Goal: Information Seeking & Learning: Find specific fact

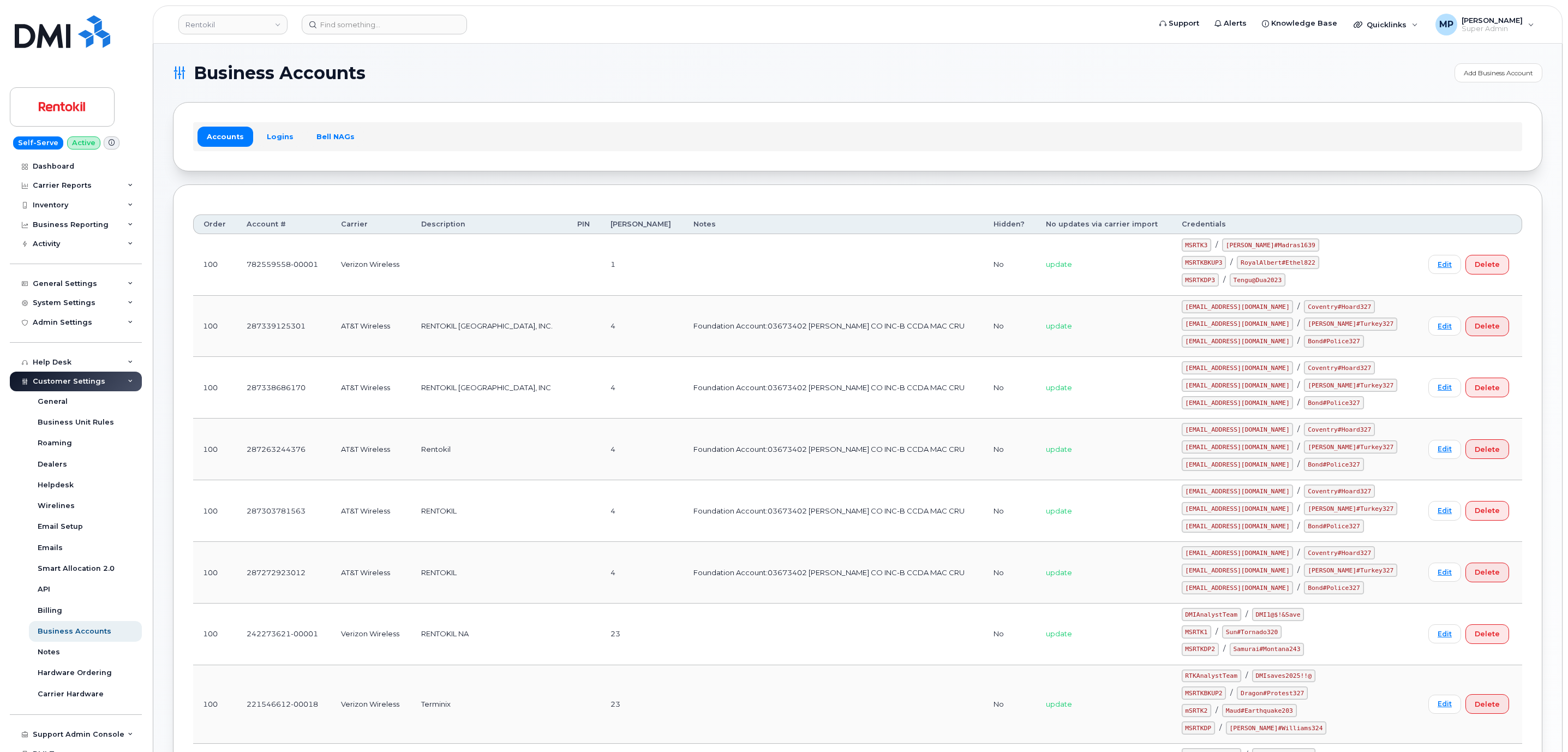
click at [624, 72] on h1 "Business Accounts" at bounding box center [810, 73] width 1276 height 18
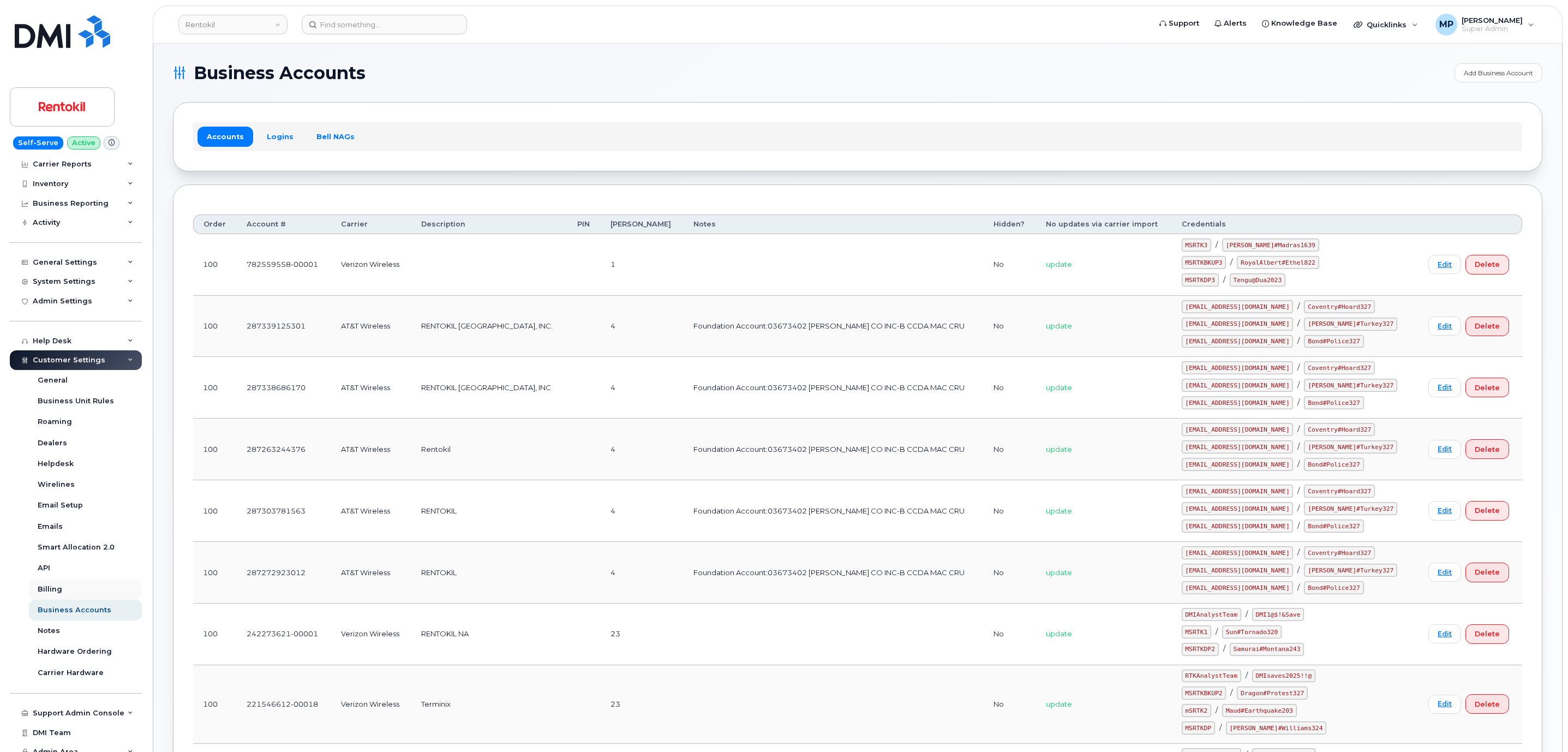
scroll to position [30, 0]
click at [45, 256] on div "General Settings" at bounding box center [65, 254] width 65 height 9
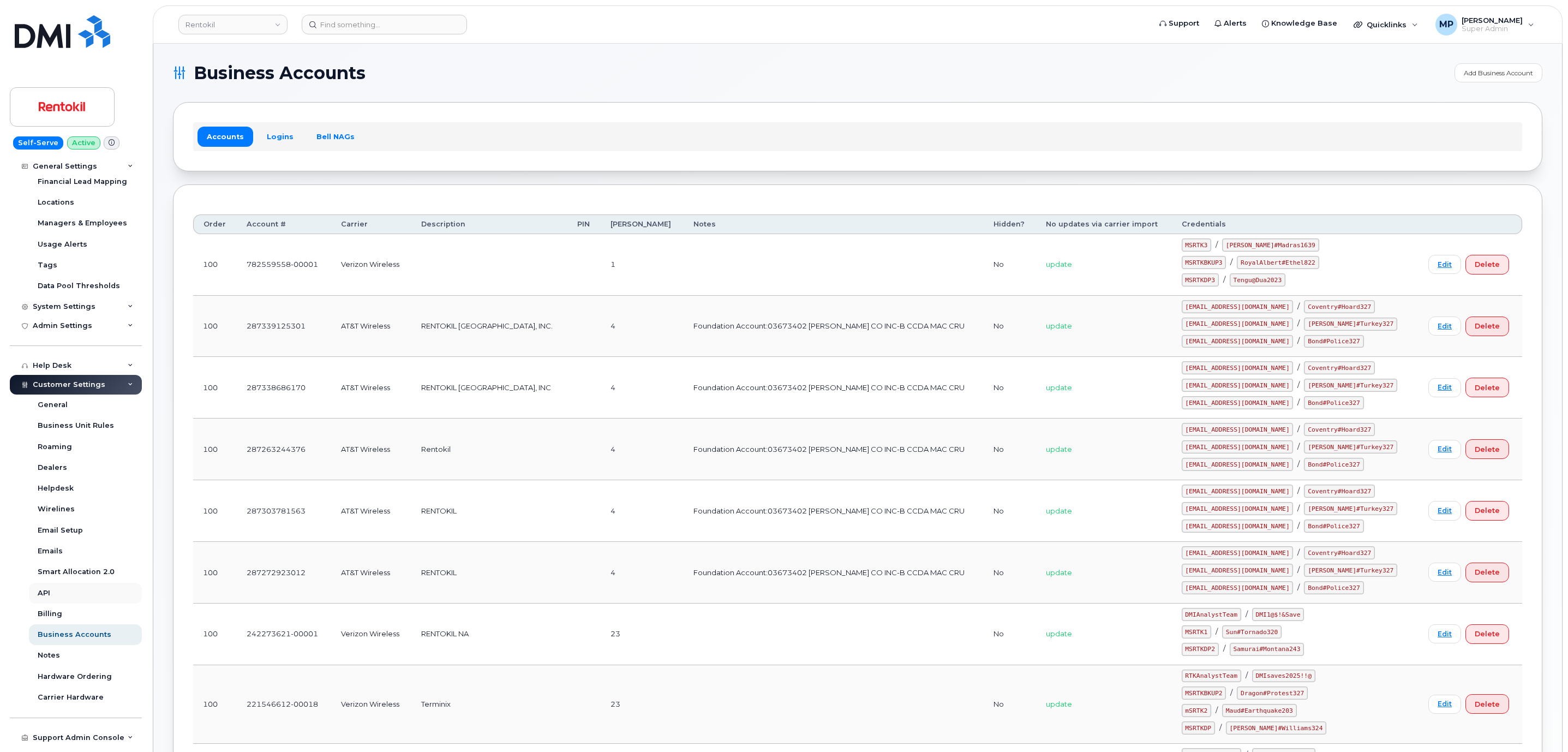
scroll to position [197, 0]
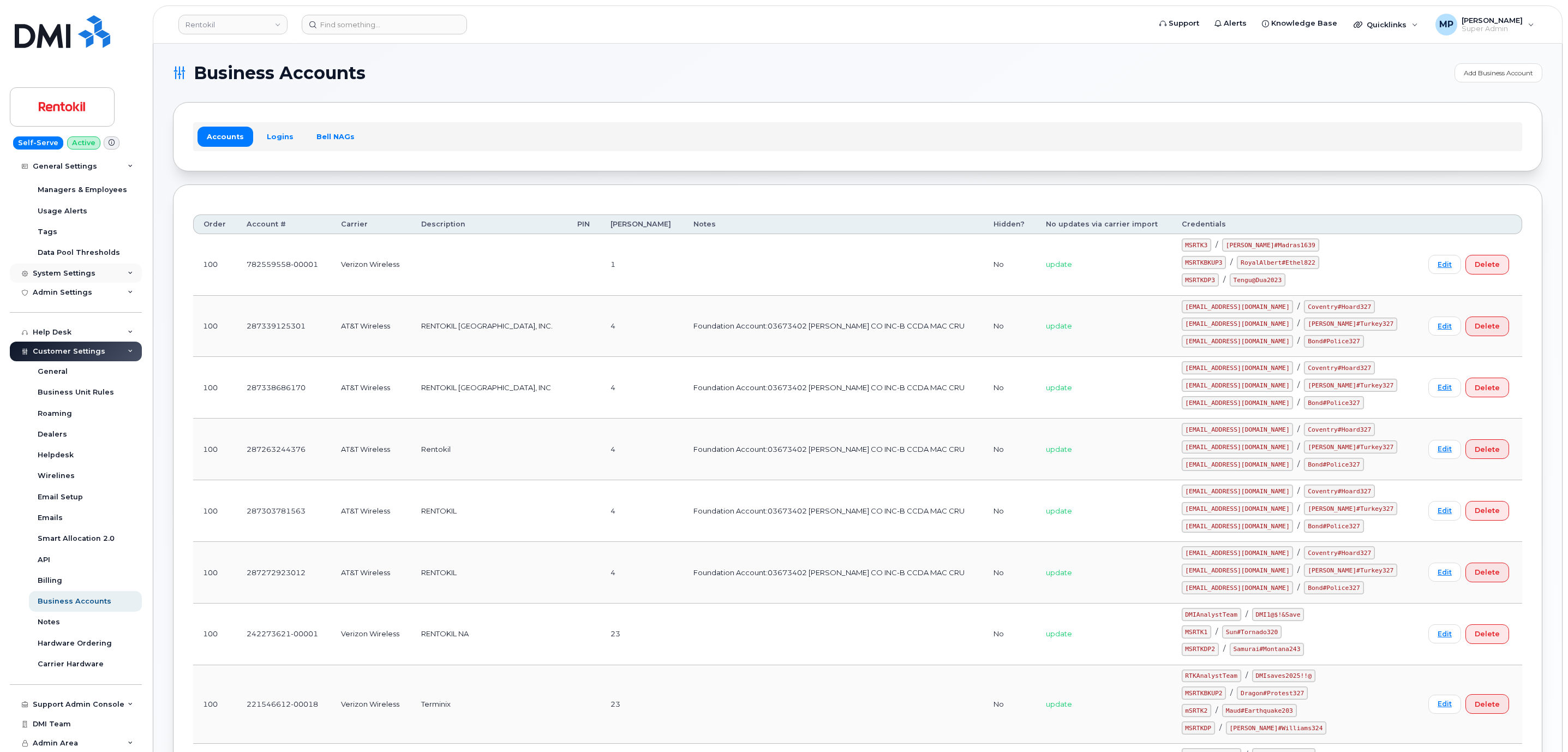
click at [63, 264] on div "System Settings" at bounding box center [76, 273] width 132 height 20
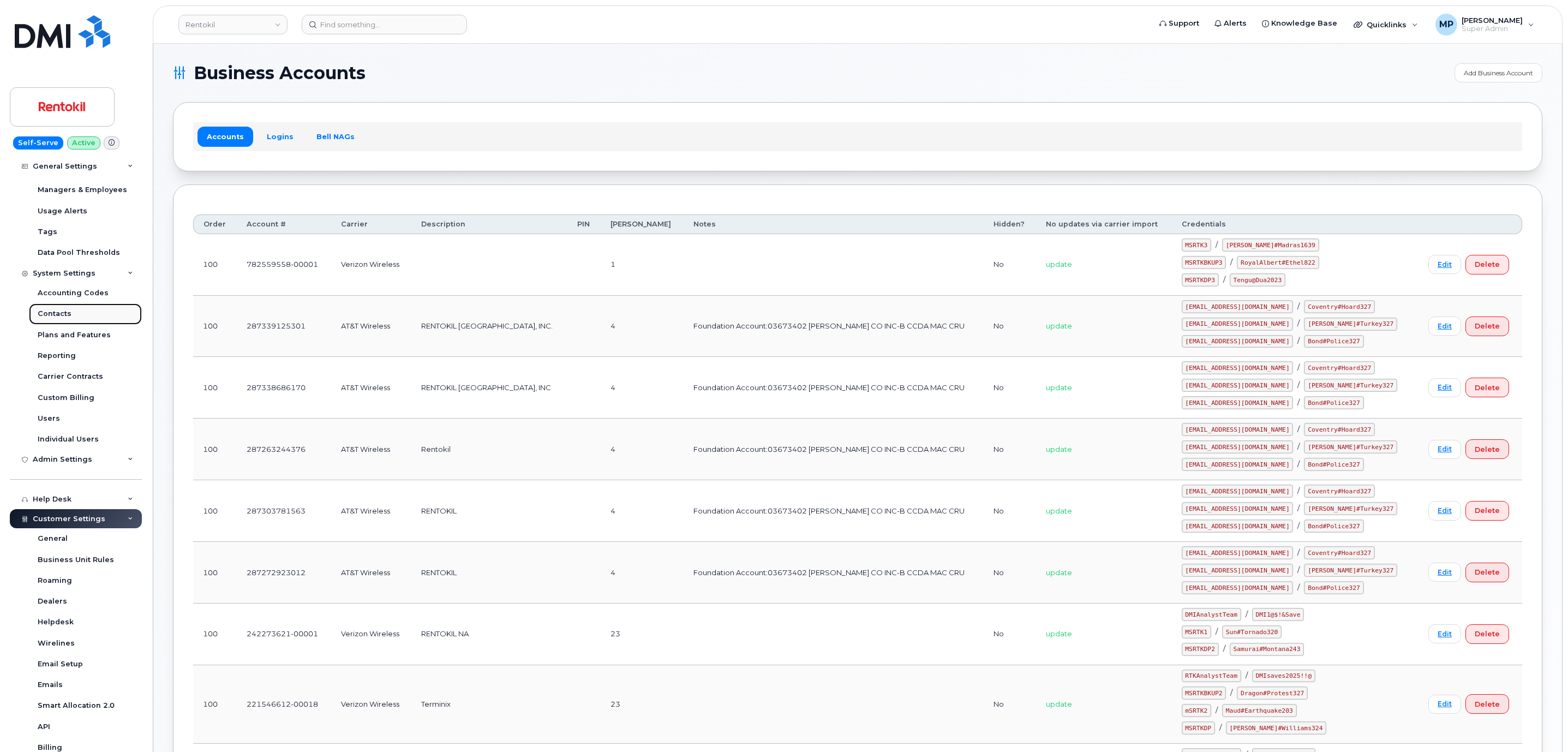
click at [54, 313] on div "Contacts" at bounding box center [54, 314] width 34 height 10
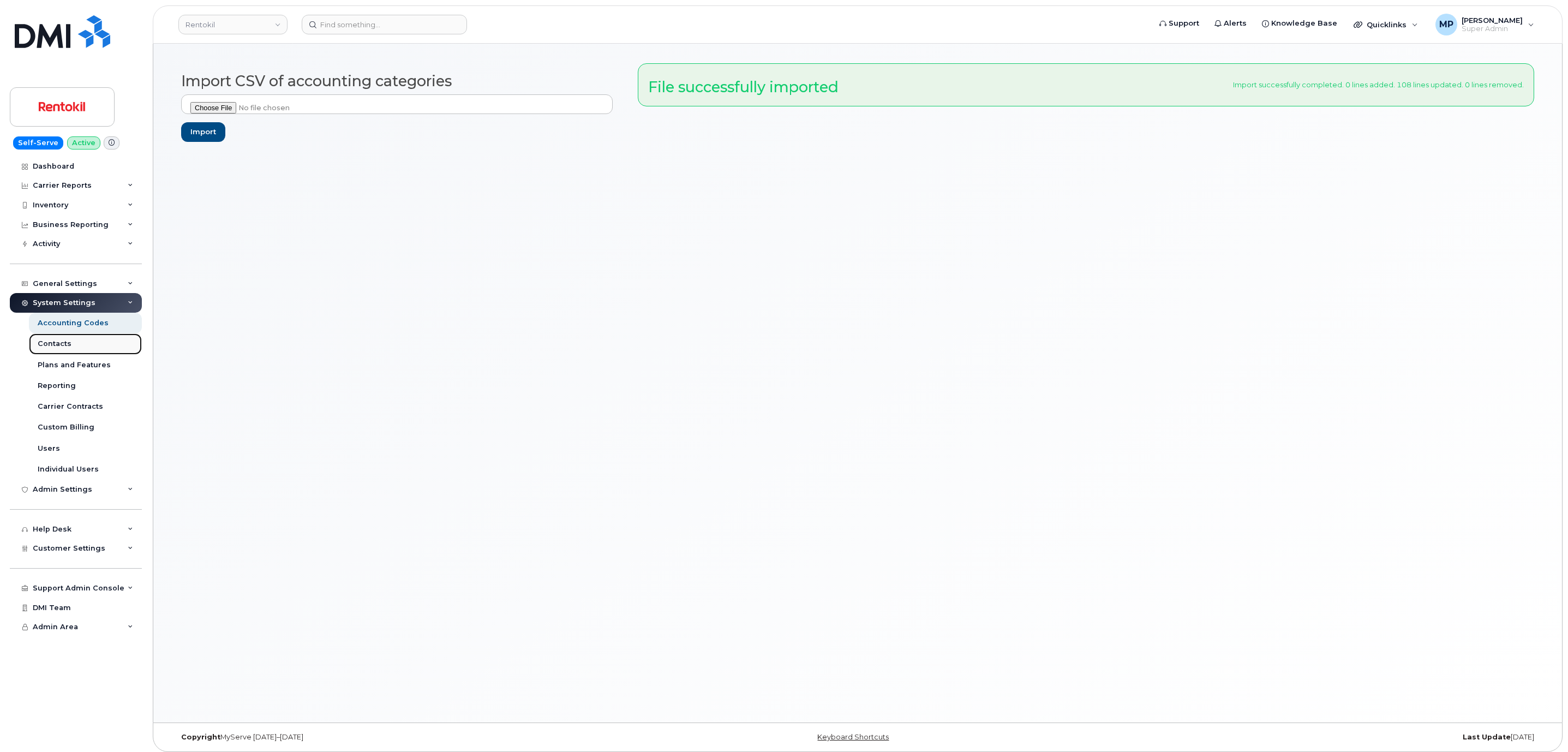
click at [54, 346] on div "Contacts" at bounding box center [54, 344] width 34 height 10
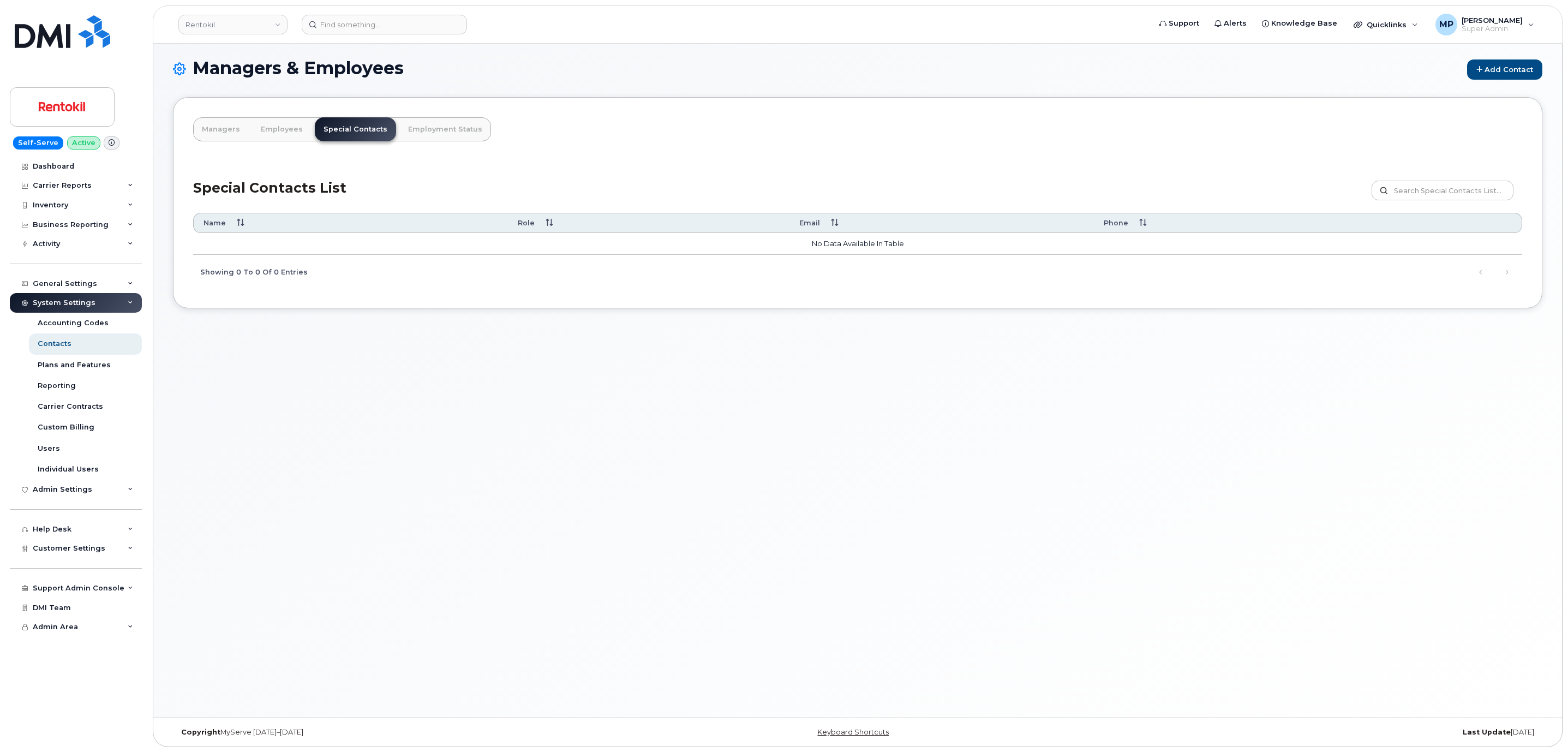
scroll to position [5, 0]
click at [72, 542] on div "Customer Settings" at bounding box center [76, 548] width 132 height 20
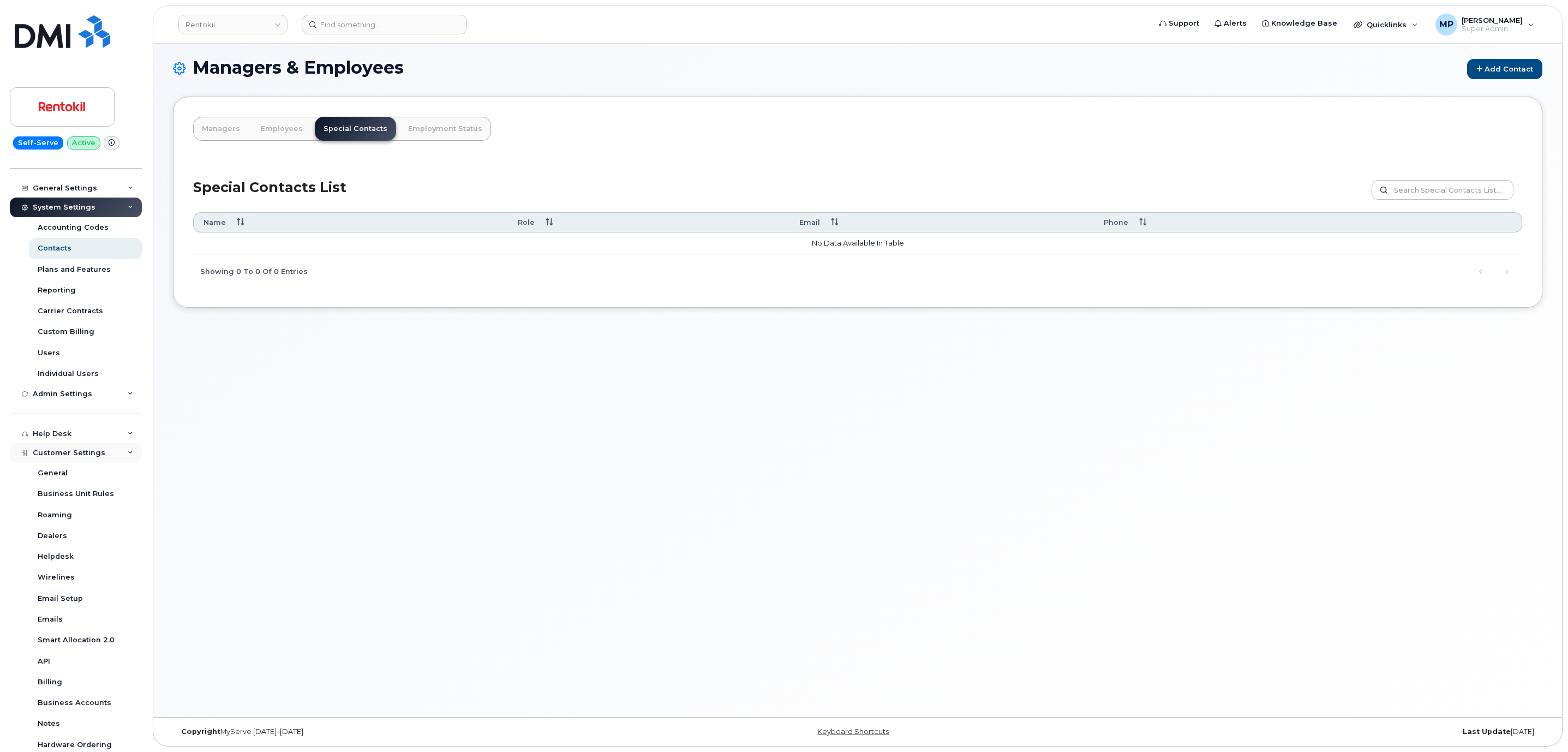
scroll to position [197, 0]
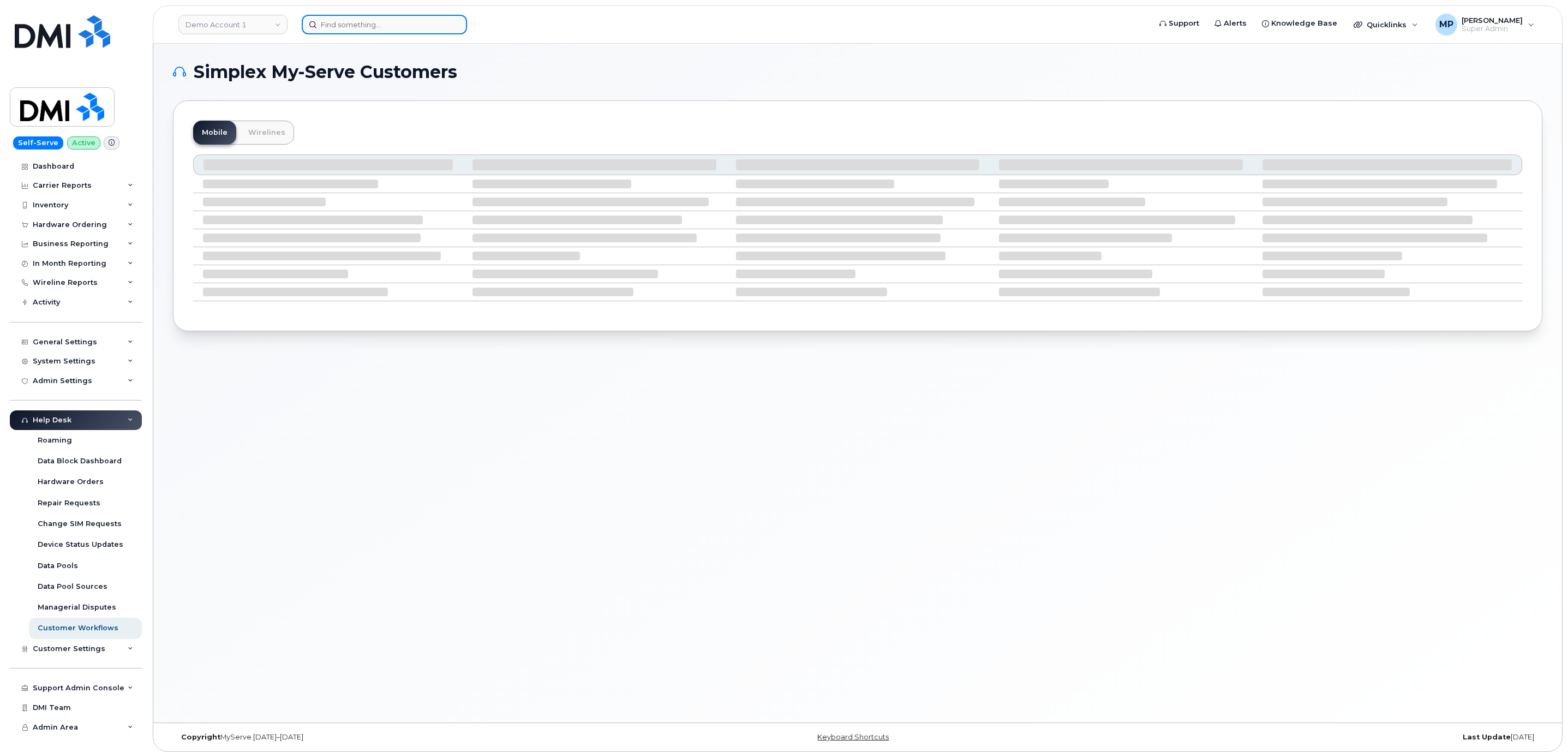
click at [342, 19] on input at bounding box center [384, 24] width 165 height 20
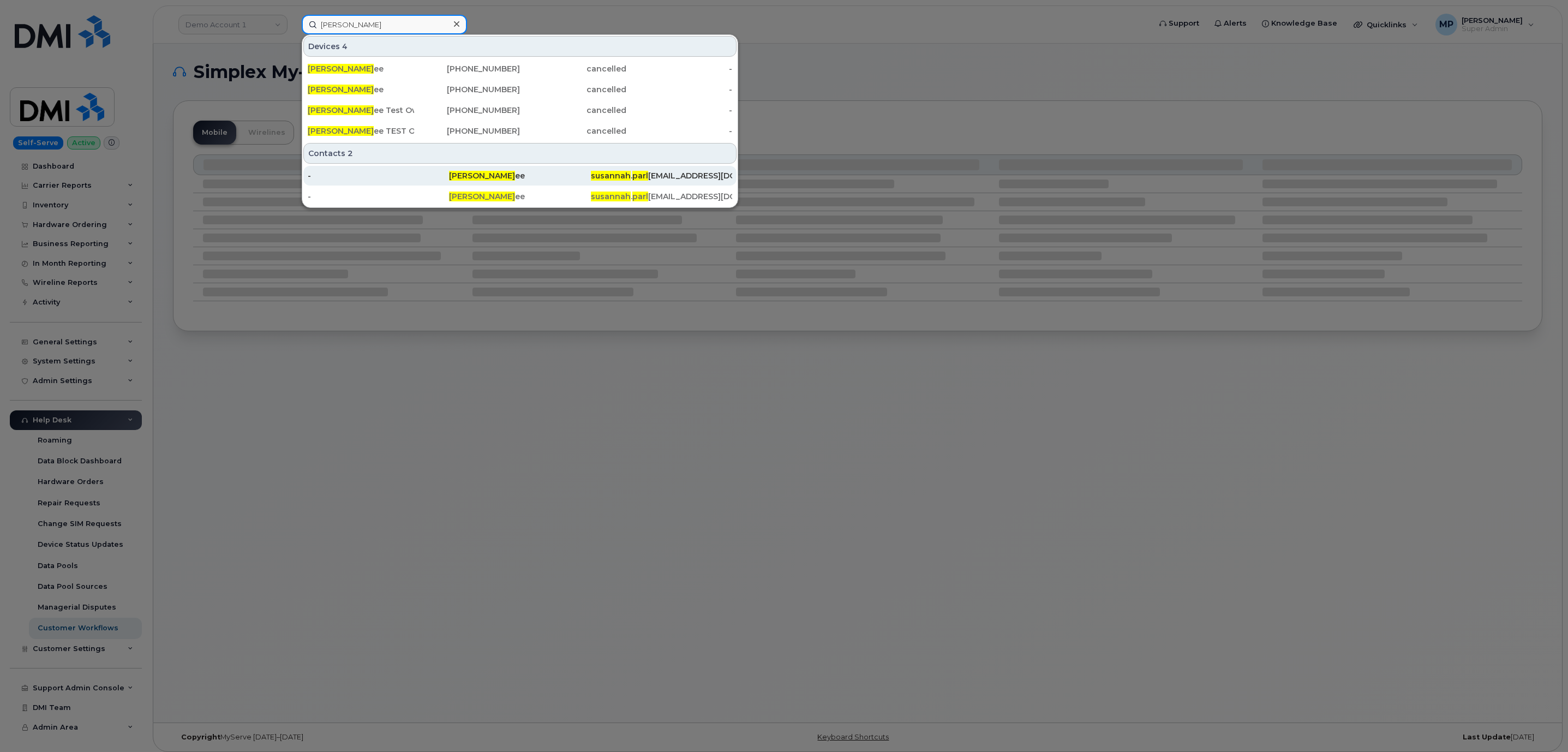
type input "susannah parl"
click at [486, 180] on div "Susannah Parl ee" at bounding box center [520, 175] width 141 height 11
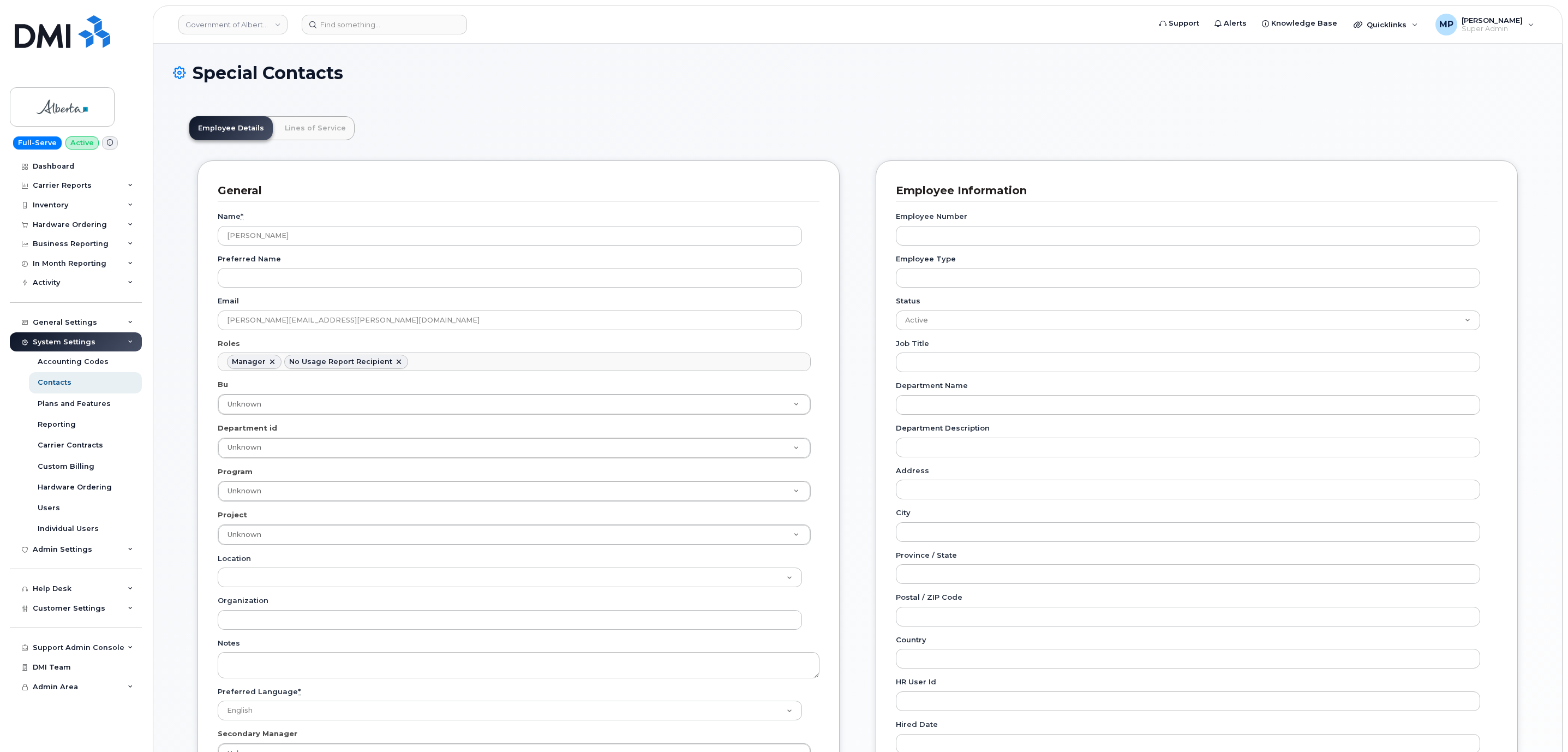
scroll to position [84, 0]
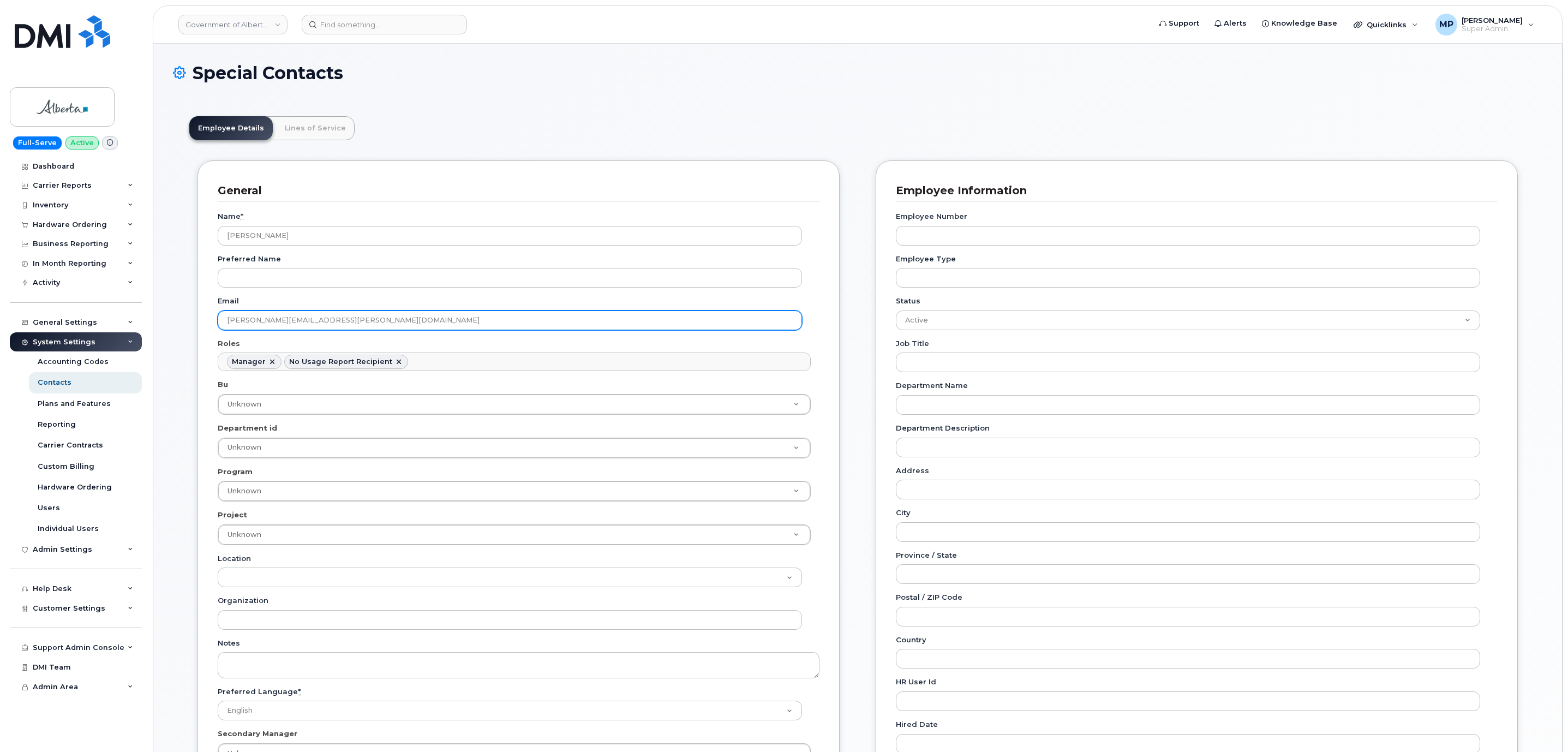
drag, startPoint x: 354, startPoint y: 323, endPoint x: 205, endPoint y: 327, distance: 149.1
click at [207, 327] on div "General Name * [PERSON_NAME] Preferred Name Email [PERSON_NAME][EMAIL_ADDRESS][…" at bounding box center [518, 481] width 642 height 642
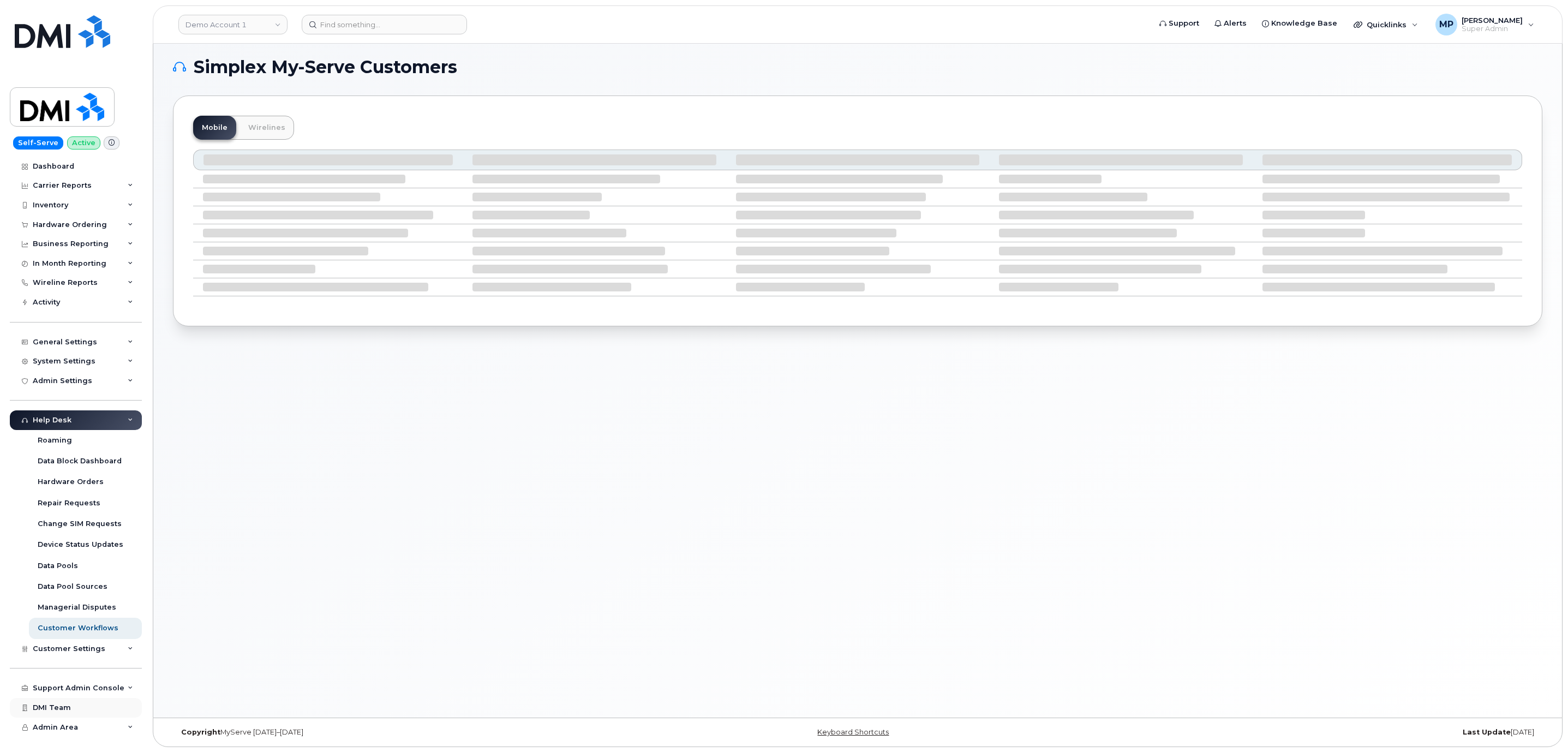
scroll to position [5, 0]
click at [38, 688] on div "Support Admin Console" at bounding box center [79, 688] width 92 height 9
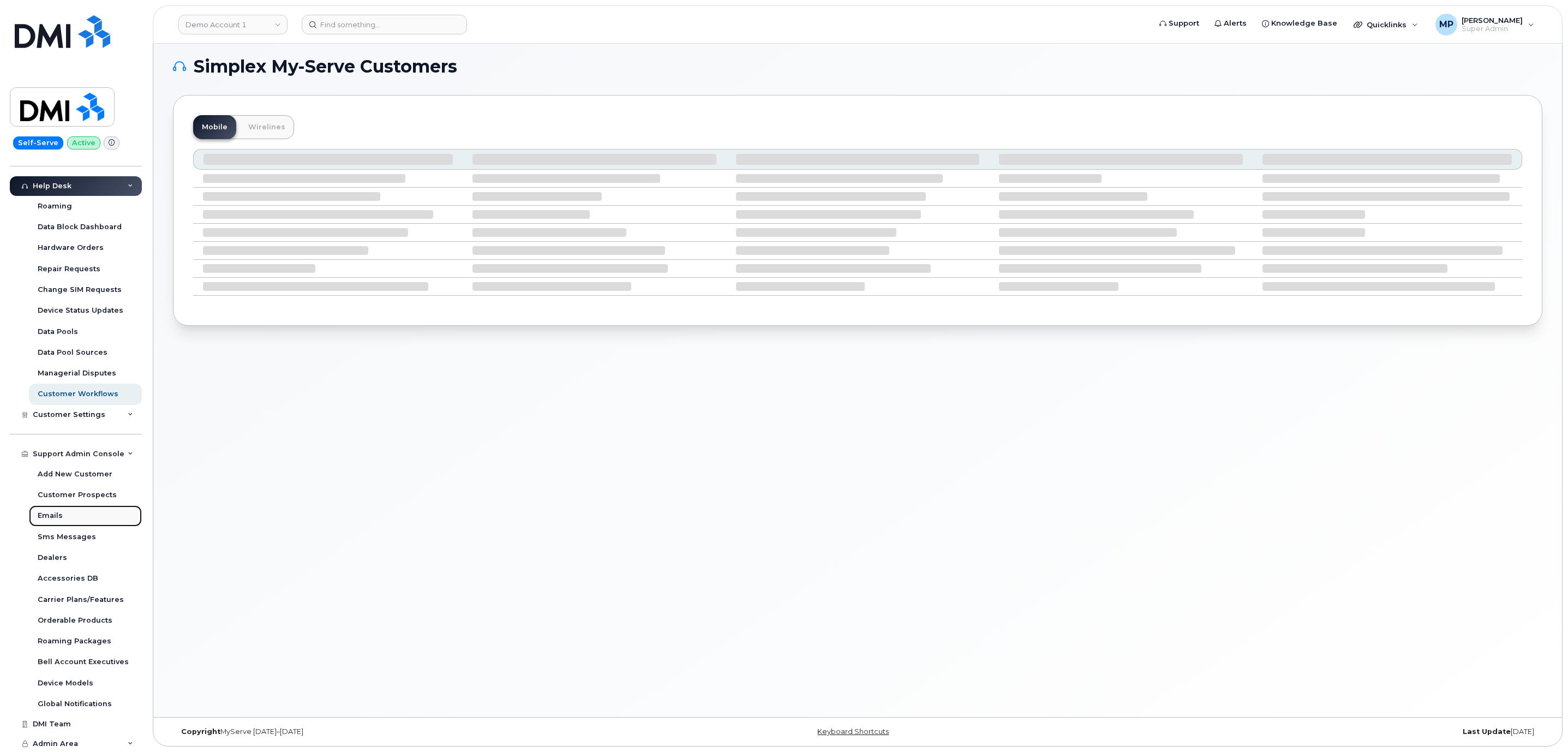
click at [48, 517] on div "Emails" at bounding box center [50, 516] width 26 height 10
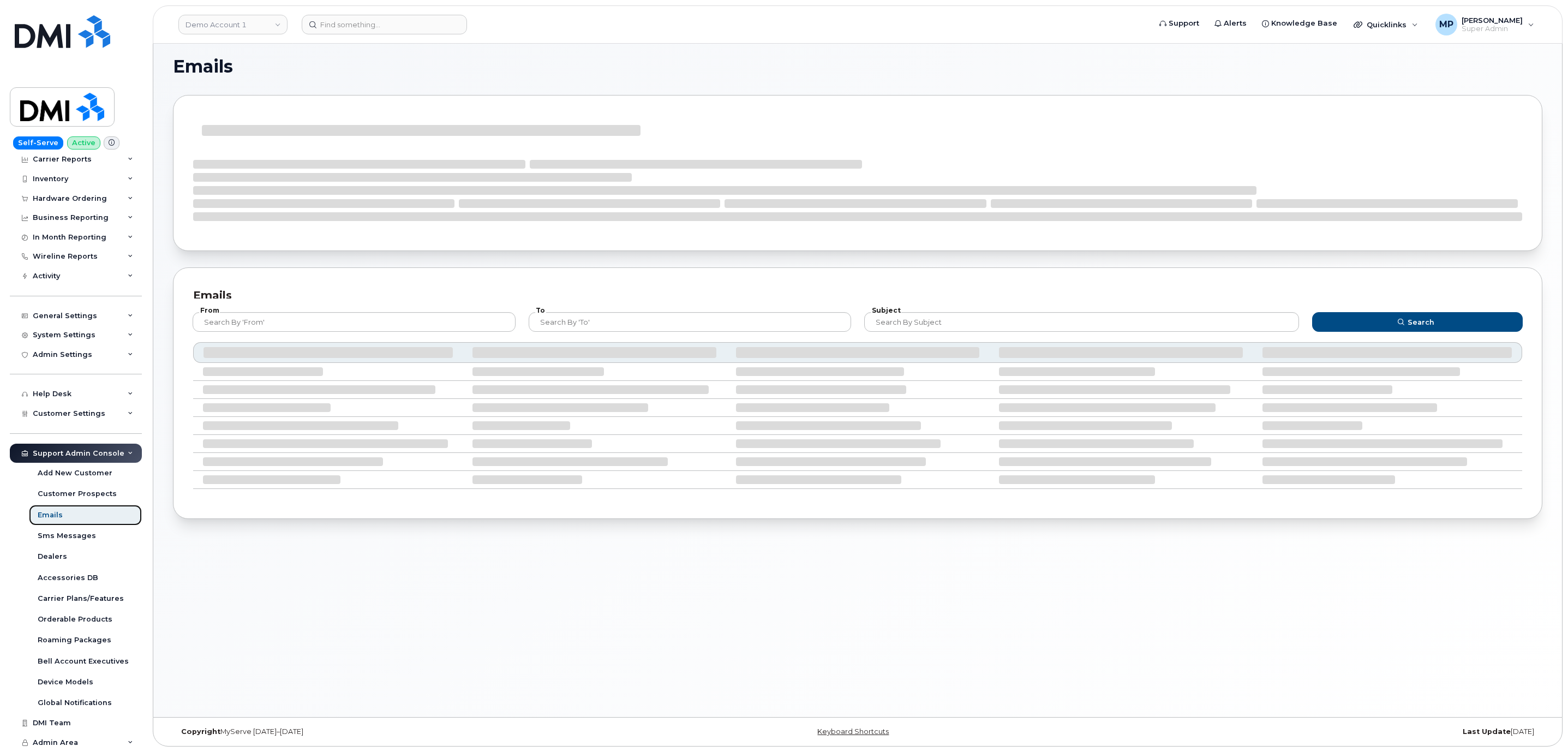
scroll to position [26, 0]
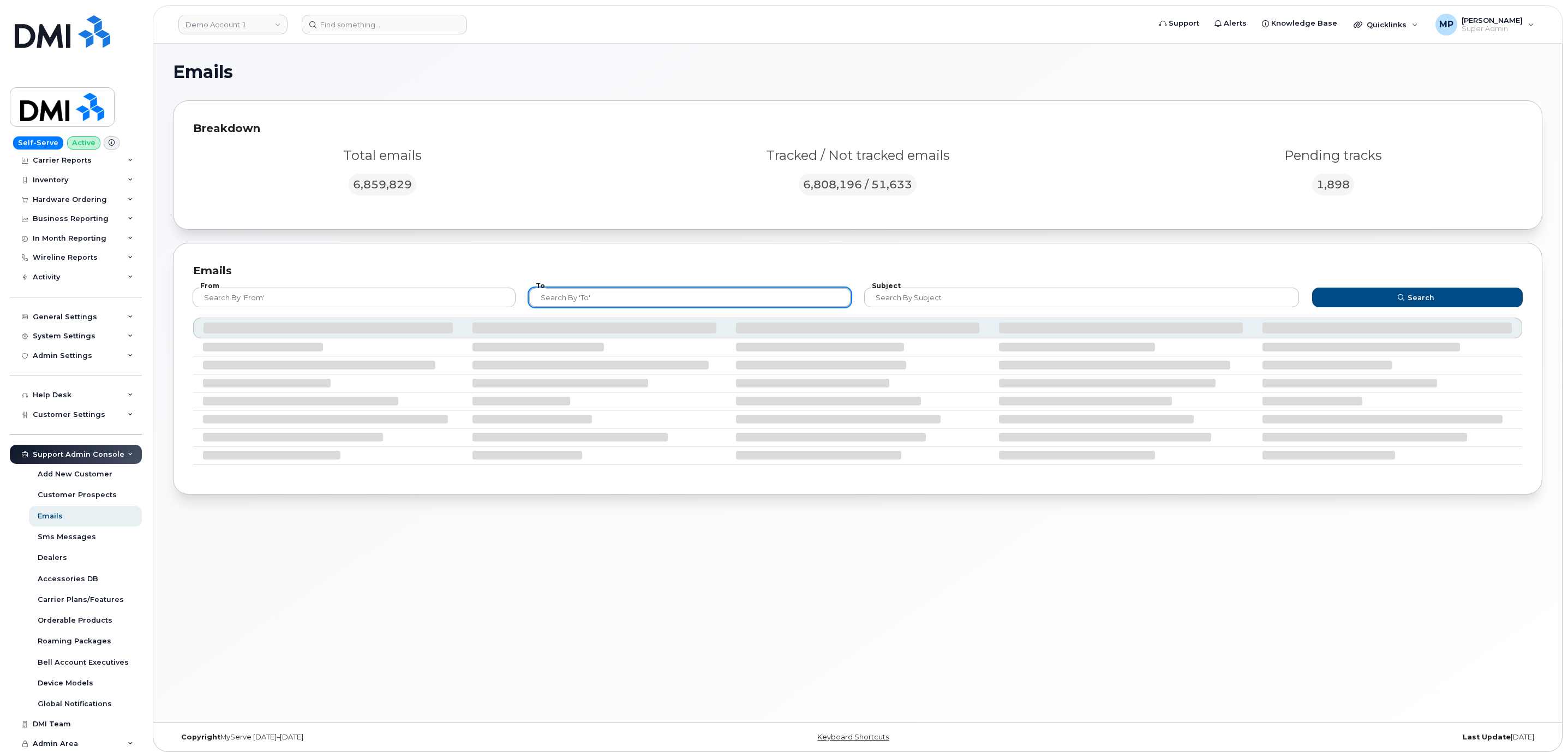
click at [566, 299] on input "text" at bounding box center [690, 297] width 323 height 20
type input "mobilitysupport@dminc.com"
click at [1312, 288] on button "Search" at bounding box center [1417, 297] width 211 height 20
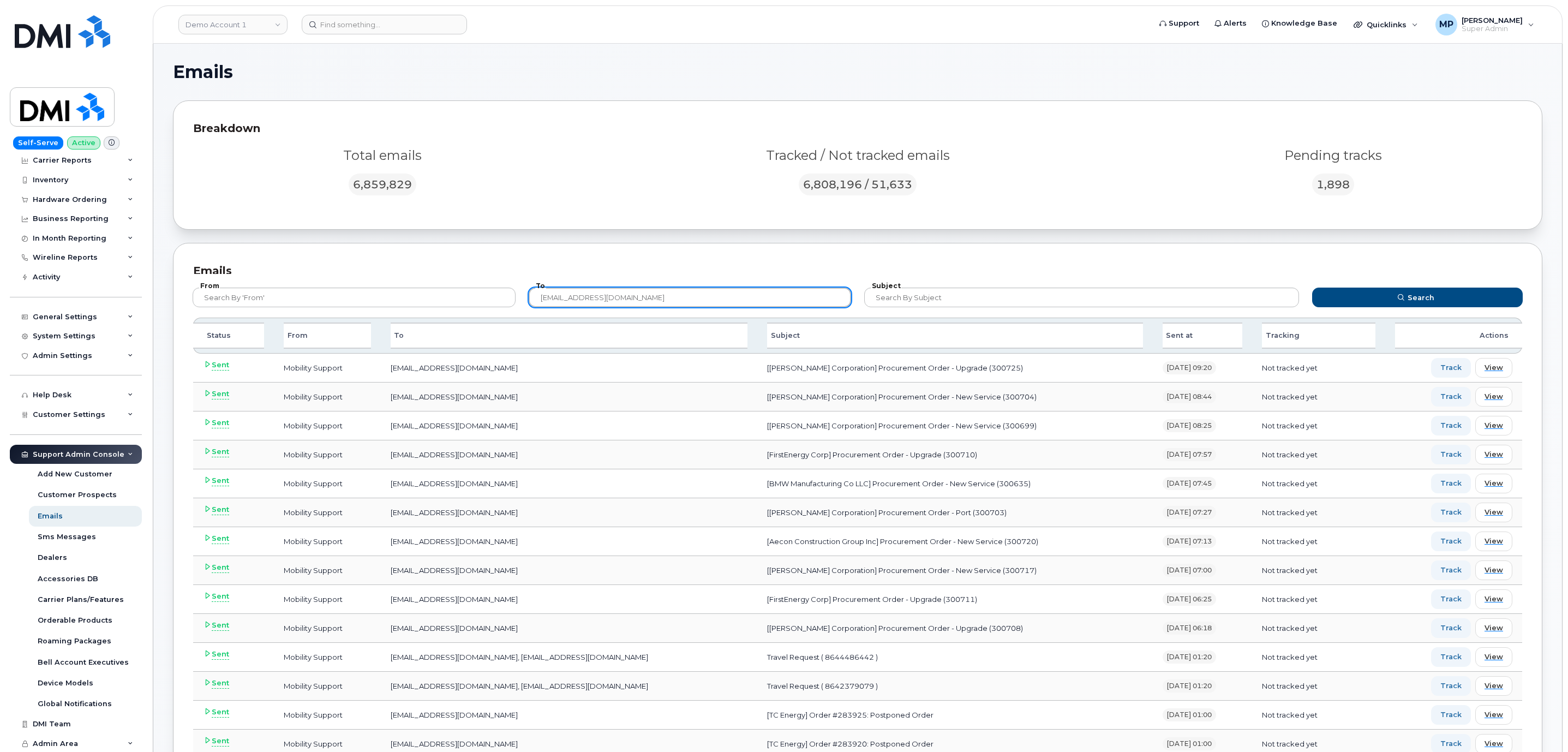
scroll to position [82, 0]
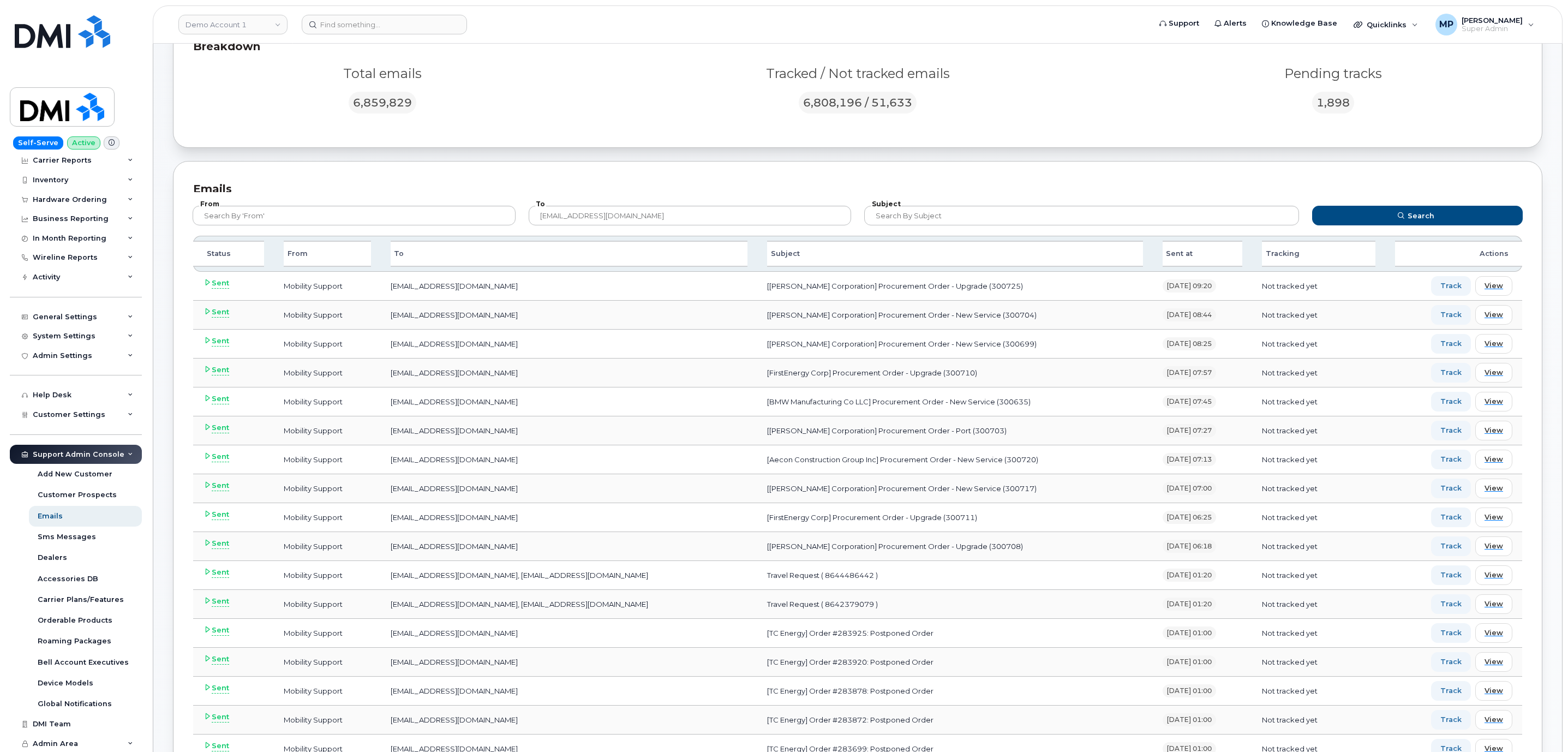
click at [893, 288] on td "[Kiewit Corporation] Procurement Order - Upgrade (300725)" at bounding box center [955, 287] width 395 height 29
copy td "300725"
